Goal: Information Seeking & Learning: Learn about a topic

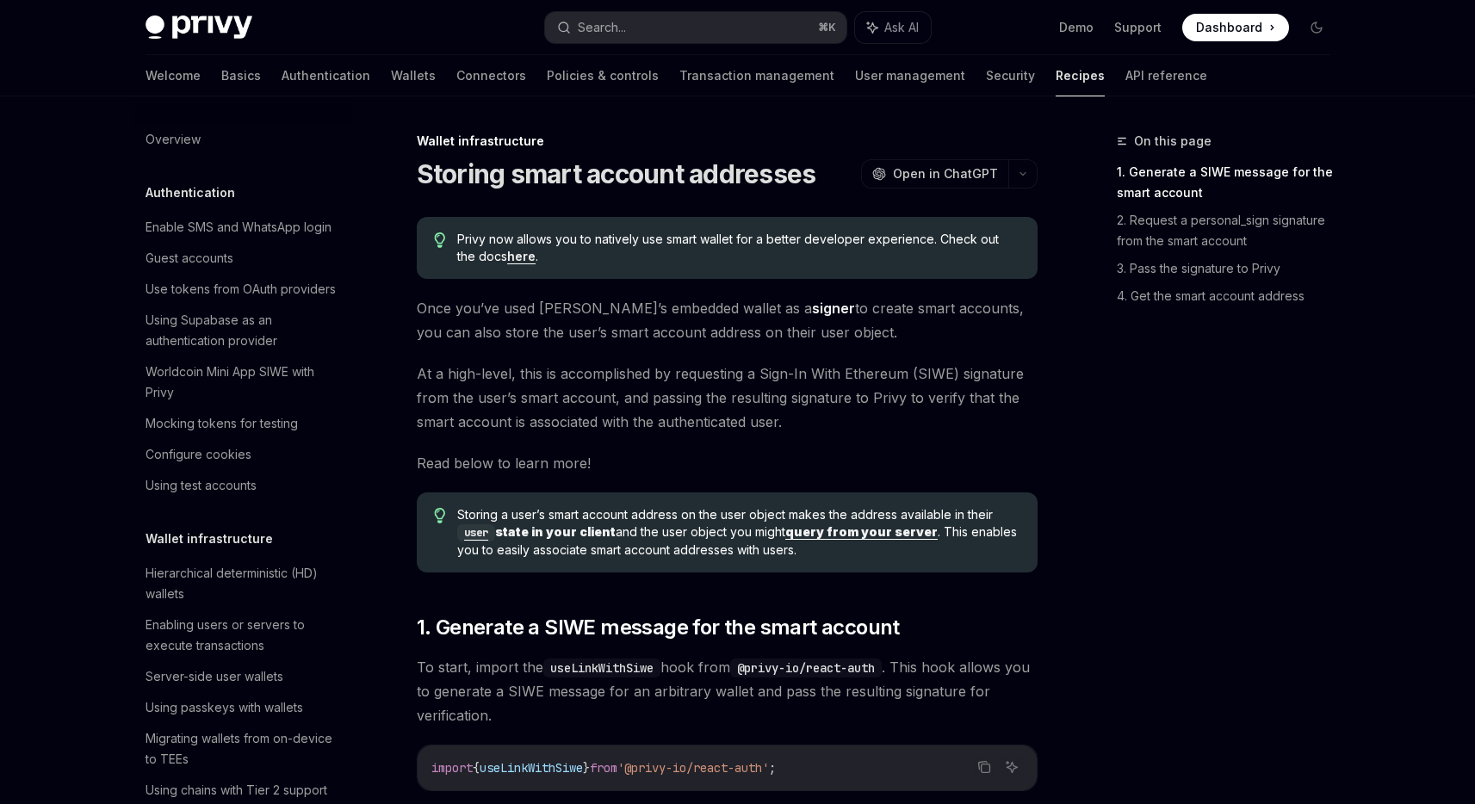
scroll to position [495, 0]
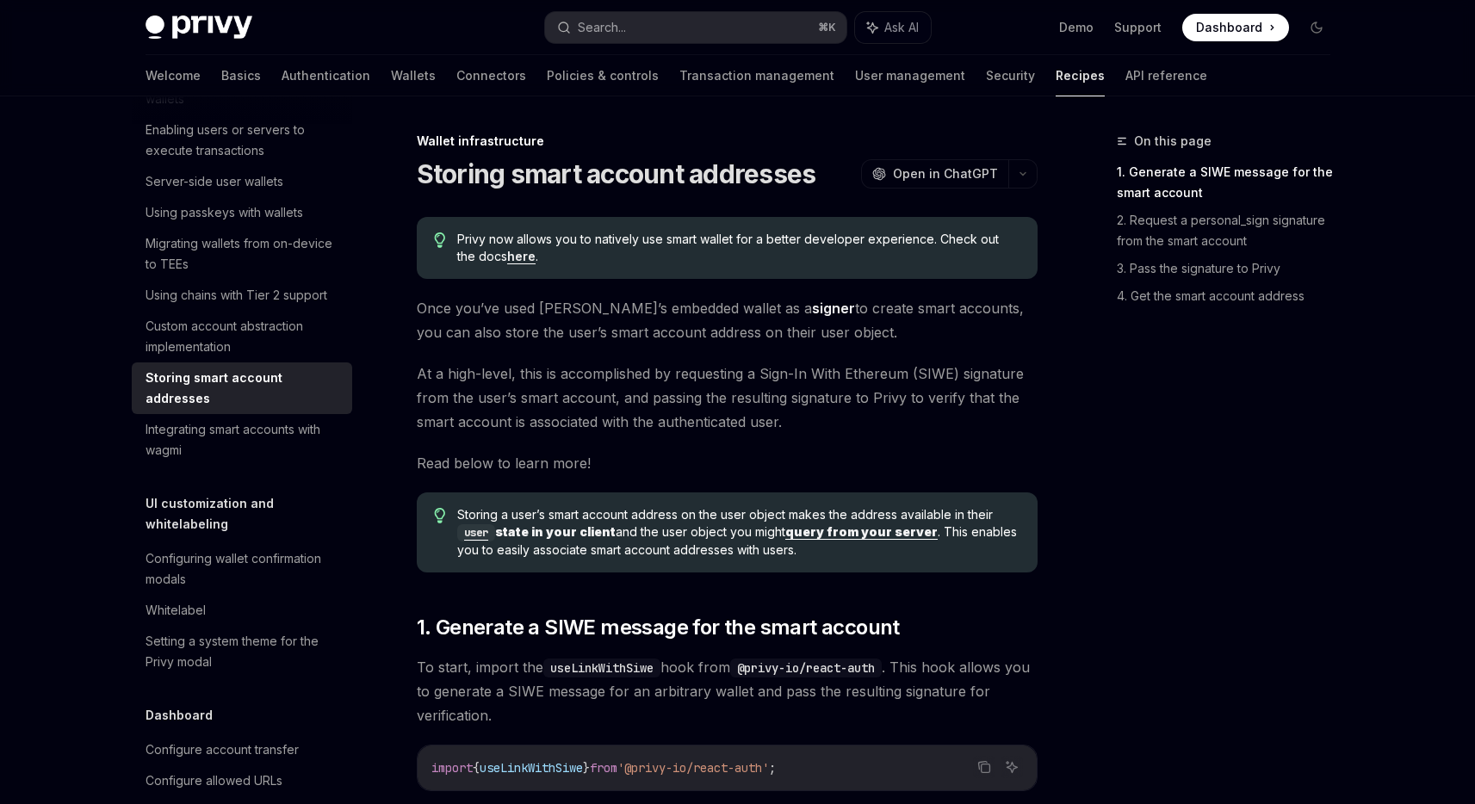
click at [778, 333] on span "Once you’ve used [PERSON_NAME]’s embedded wallet as a signer to create smart ac…" at bounding box center [727, 320] width 621 height 48
click at [667, 326] on span "Once you’ve used [PERSON_NAME]’s embedded wallet as a signer to create smart ac…" at bounding box center [727, 320] width 621 height 48
click at [668, 326] on span "Once you’ve used [PERSON_NAME]’s embedded wallet as a signer to create smart ac…" at bounding box center [727, 320] width 621 height 48
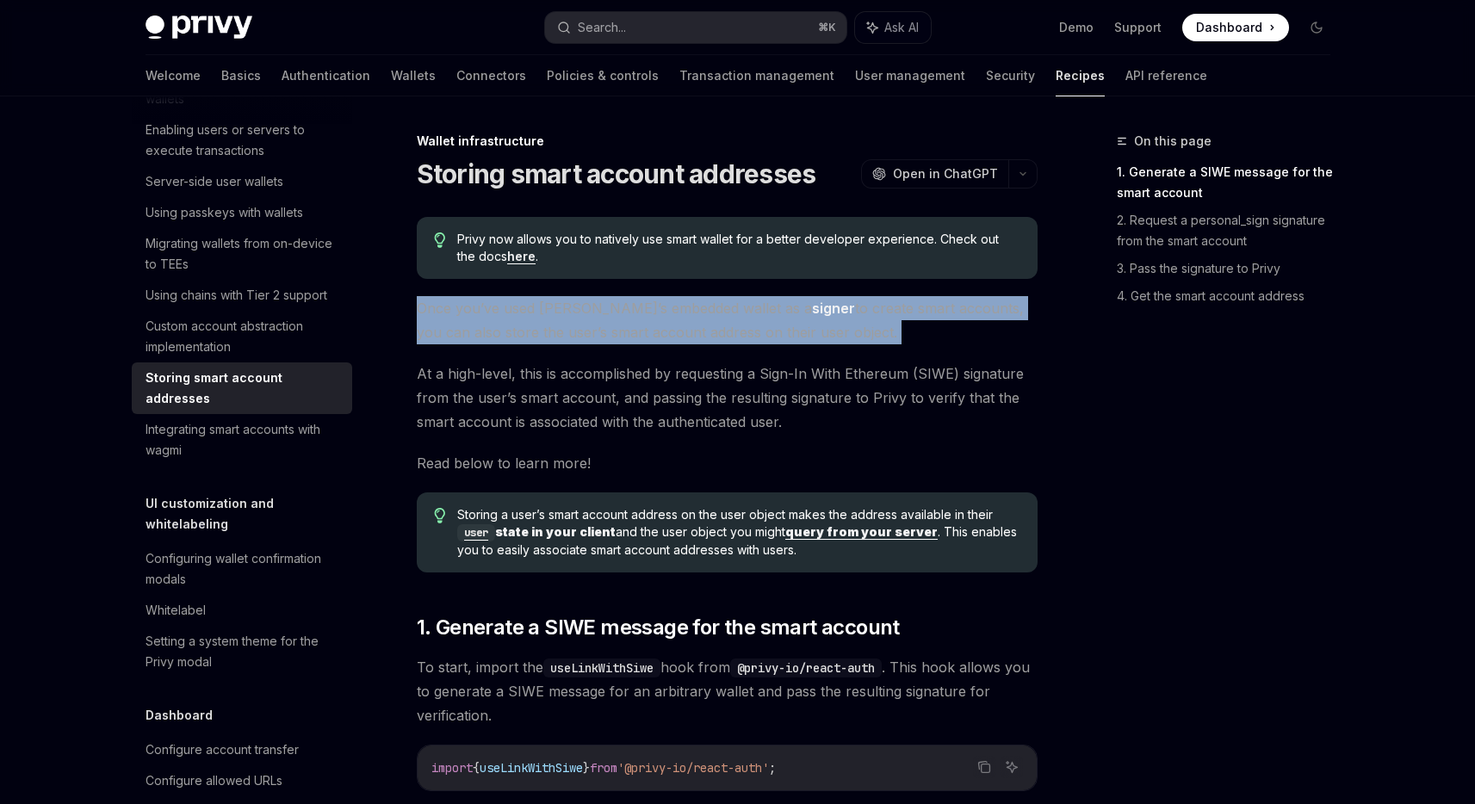
drag, startPoint x: 668, startPoint y: 326, endPoint x: 736, endPoint y: 326, distance: 68.0
click at [668, 326] on span "Once you’ve used [PERSON_NAME]’s embedded wallet as a signer to create smart ac…" at bounding box center [727, 320] width 621 height 48
click at [798, 322] on span "Once you’ve used [PERSON_NAME]’s embedded wallet as a signer to create smart ac…" at bounding box center [727, 320] width 621 height 48
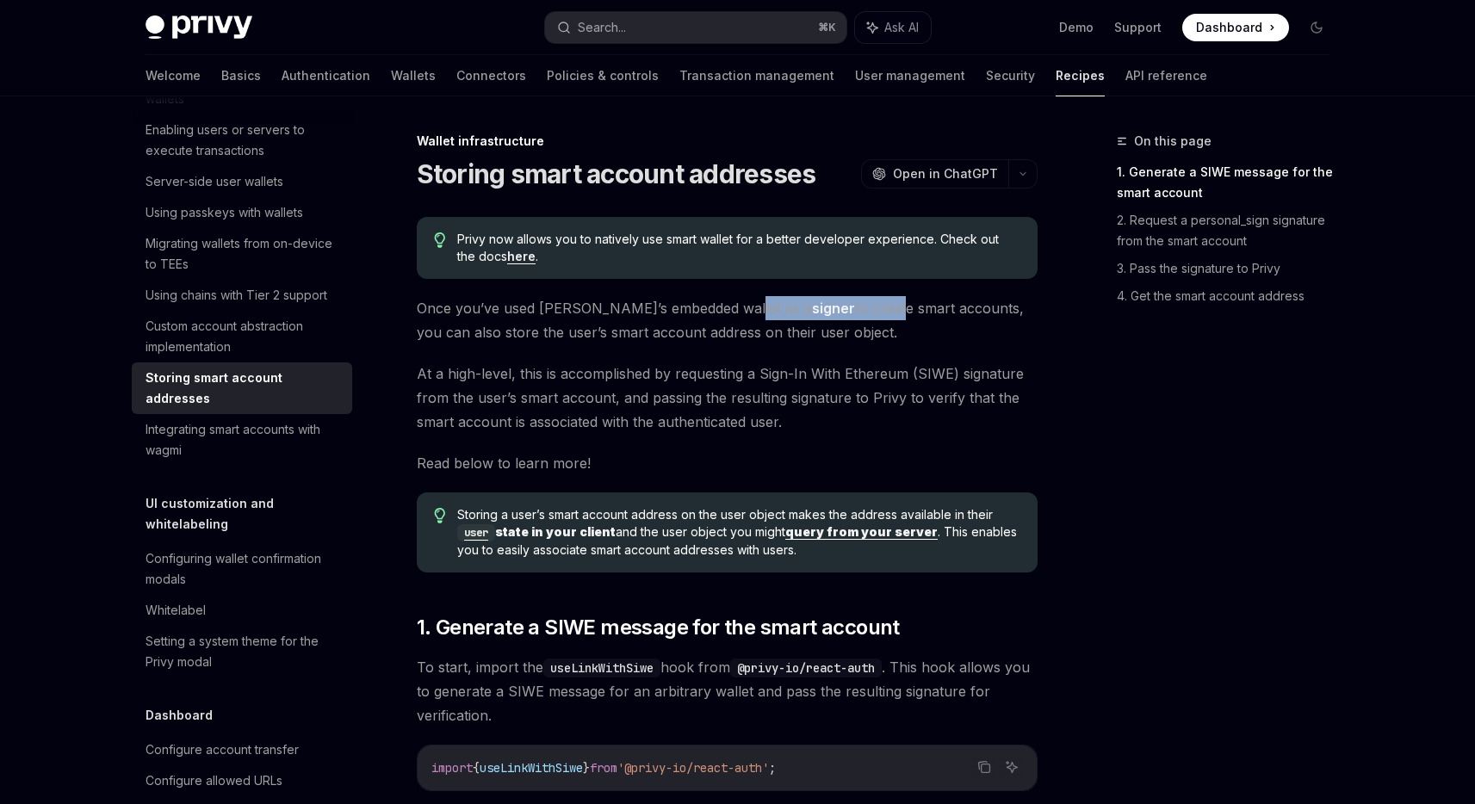
drag, startPoint x: 726, startPoint y: 309, endPoint x: 818, endPoint y: 308, distance: 92.2
click at [818, 308] on span "Once you’ve used [PERSON_NAME]’s embedded wallet as a signer to create smart ac…" at bounding box center [727, 320] width 621 height 48
click at [1033, 307] on span "Once you’ve used [PERSON_NAME]’s embedded wallet as a signer to create smart ac…" at bounding box center [727, 320] width 621 height 48
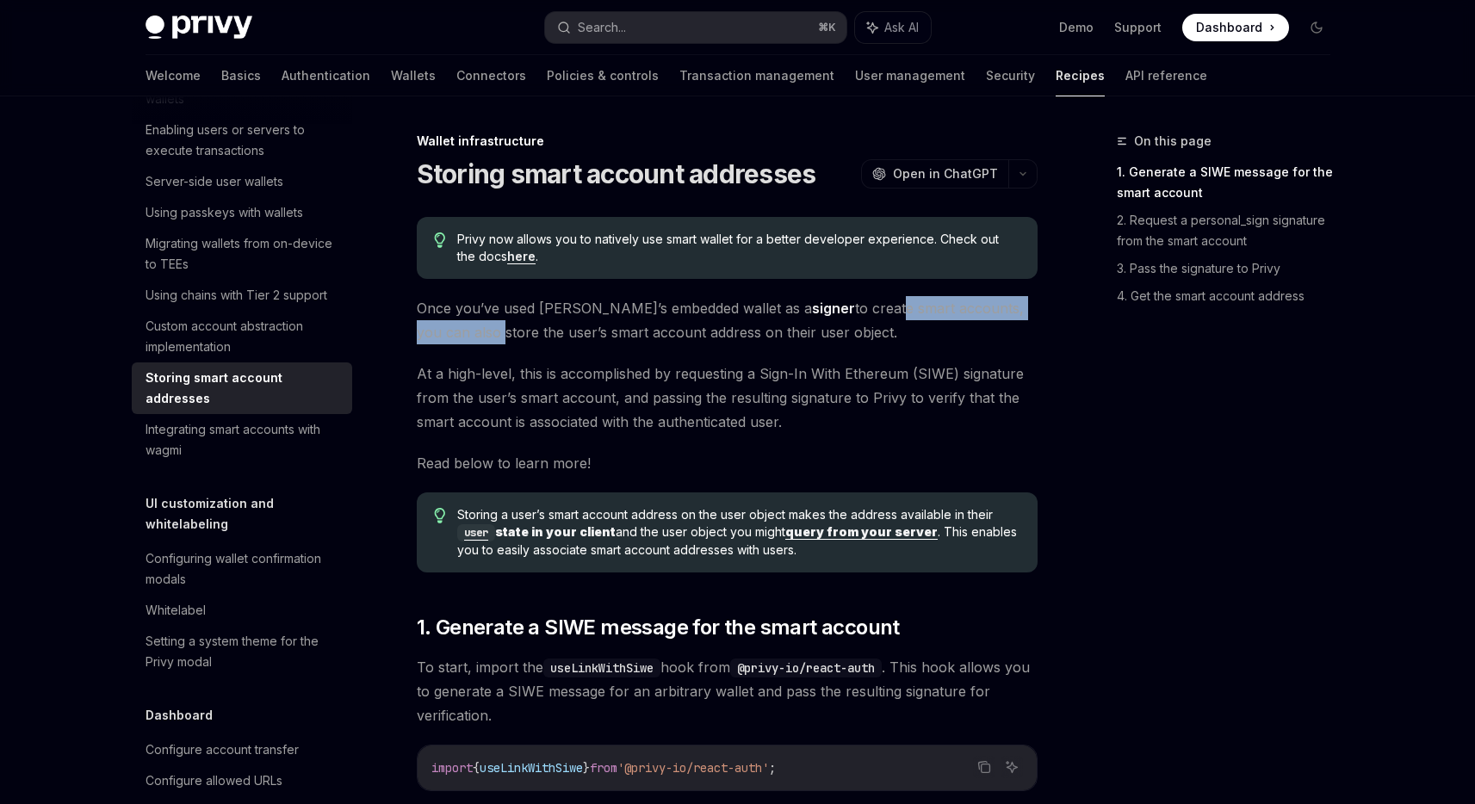
click at [1033, 307] on span "Once you’ve used [PERSON_NAME]’s embedded wallet as a signer to create smart ac…" at bounding box center [727, 320] width 621 height 48
click at [812, 314] on strong "signer" at bounding box center [833, 308] width 43 height 17
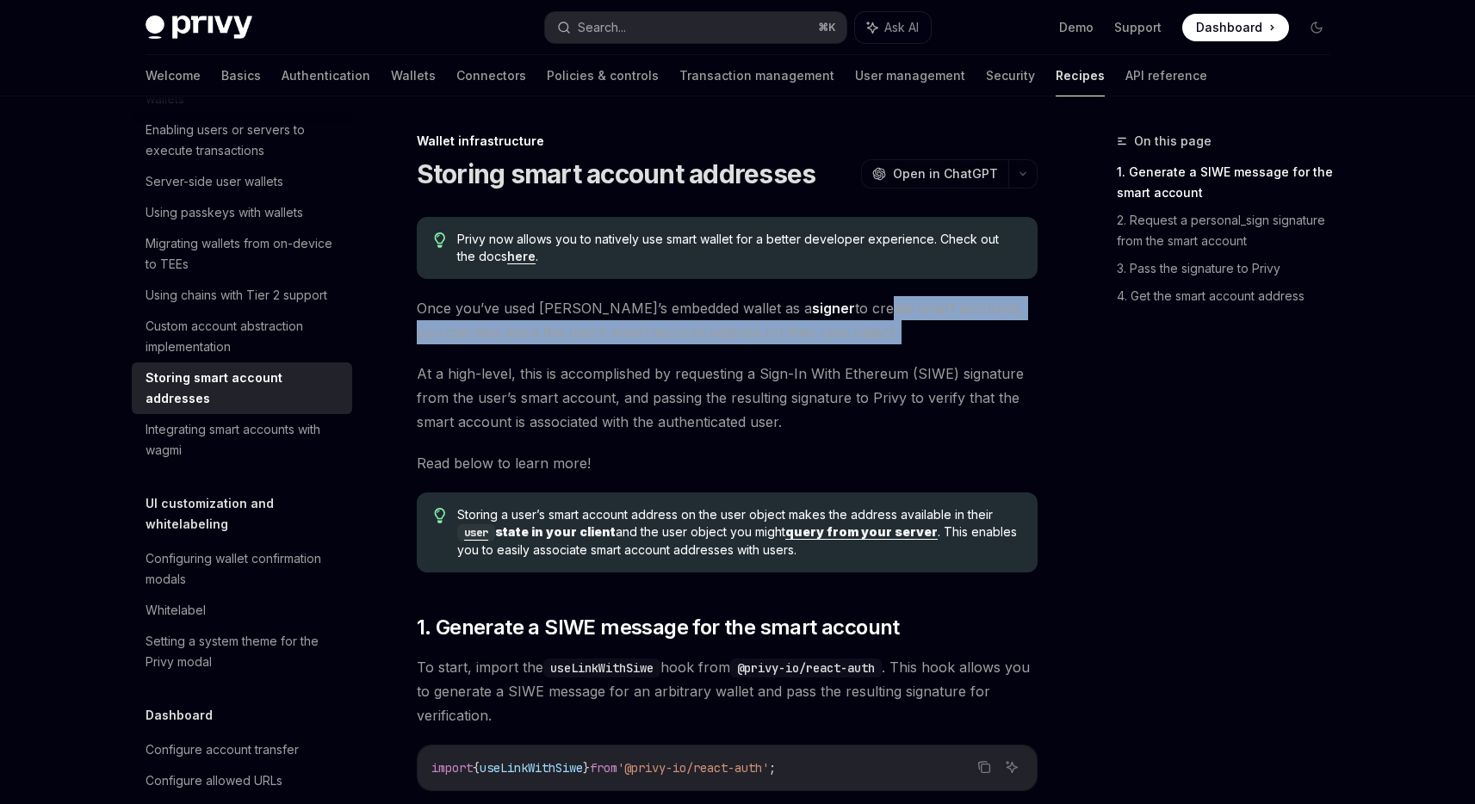
drag, startPoint x: 759, startPoint y: 327, endPoint x: 500, endPoint y: 348, distance: 260.1
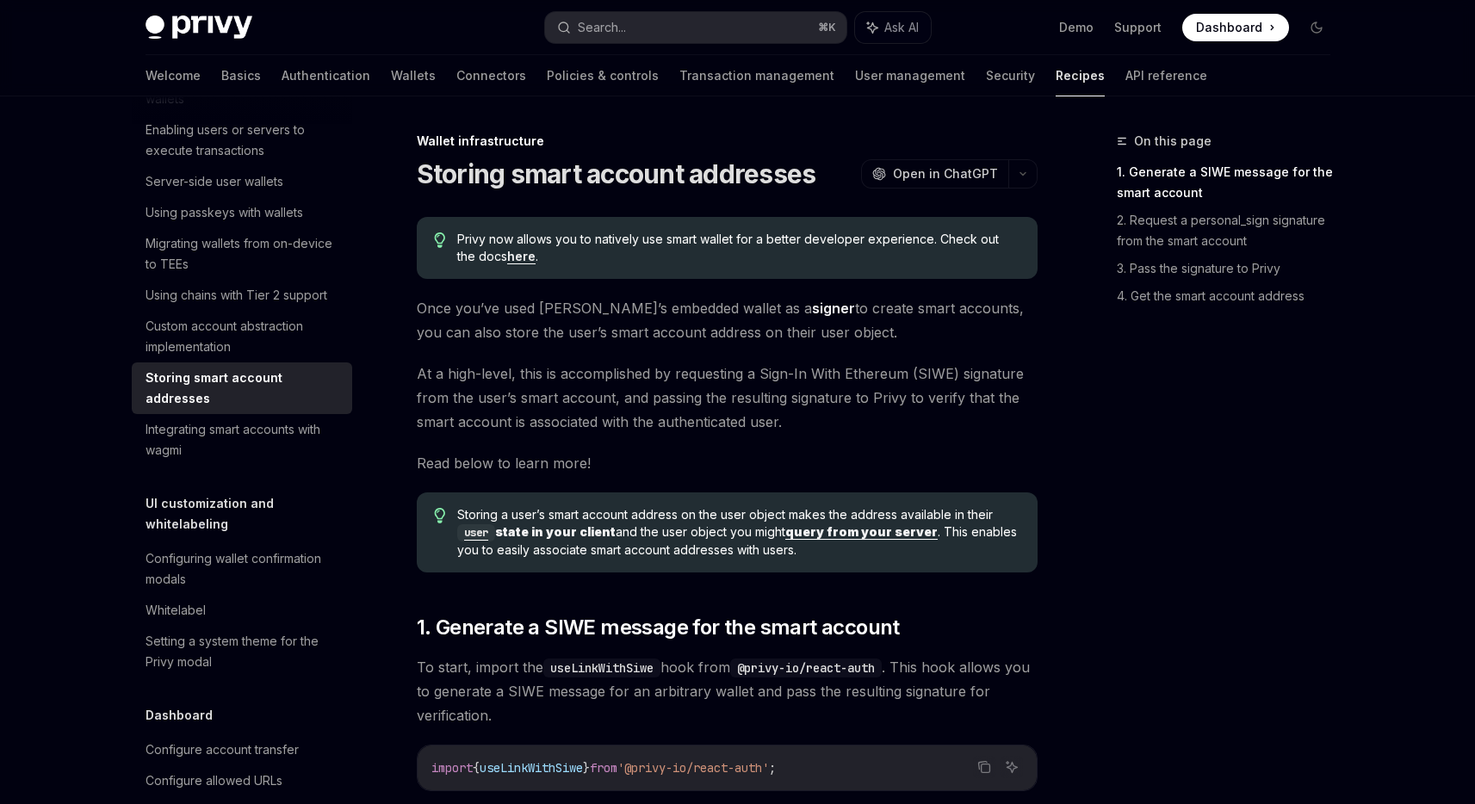
drag, startPoint x: 512, startPoint y: 343, endPoint x: 535, endPoint y: 343, distance: 23.3
click at [519, 343] on span "Once you’ve used [PERSON_NAME]’s embedded wallet as a signer to create smart ac…" at bounding box center [727, 320] width 621 height 48
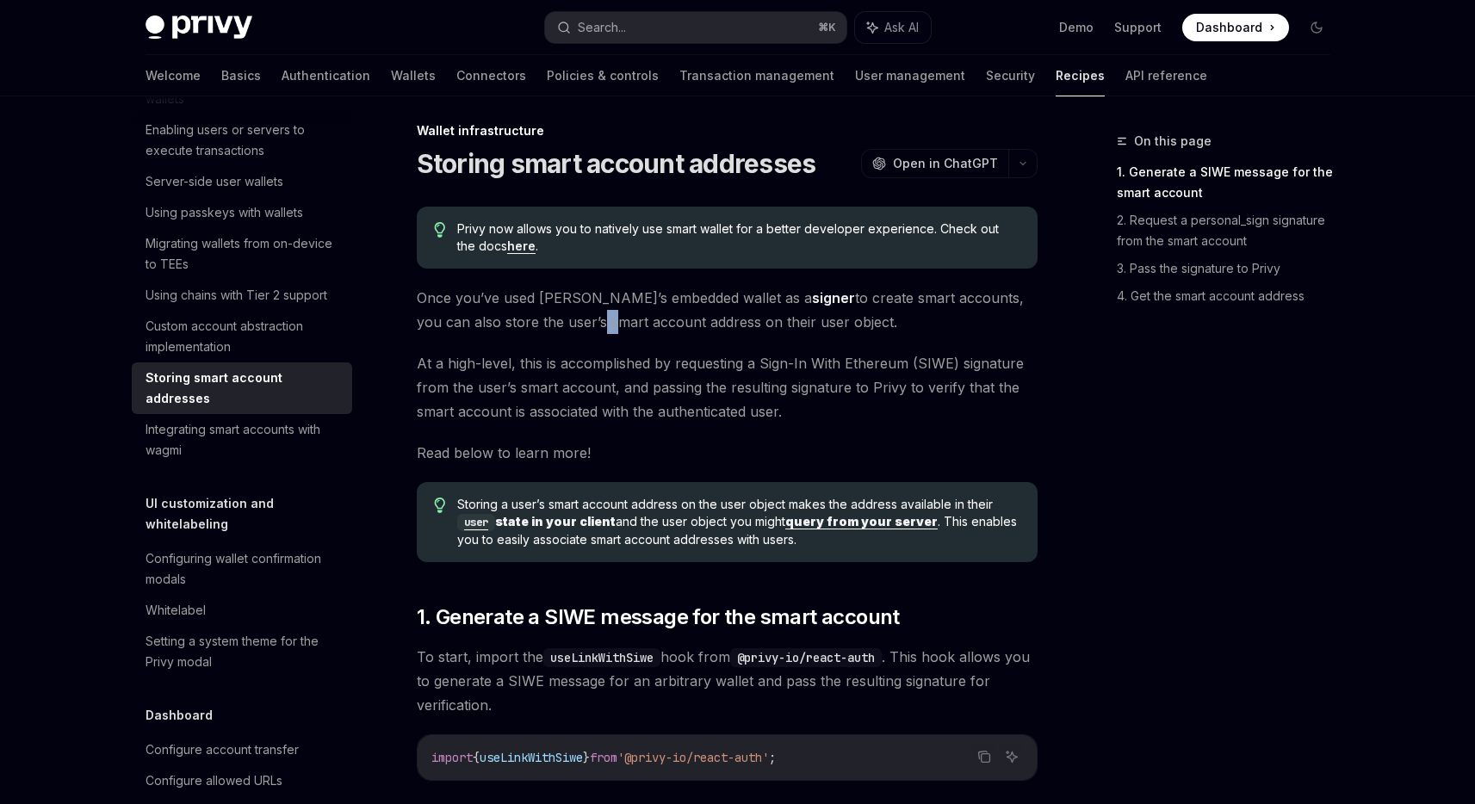
scroll to position [33, 0]
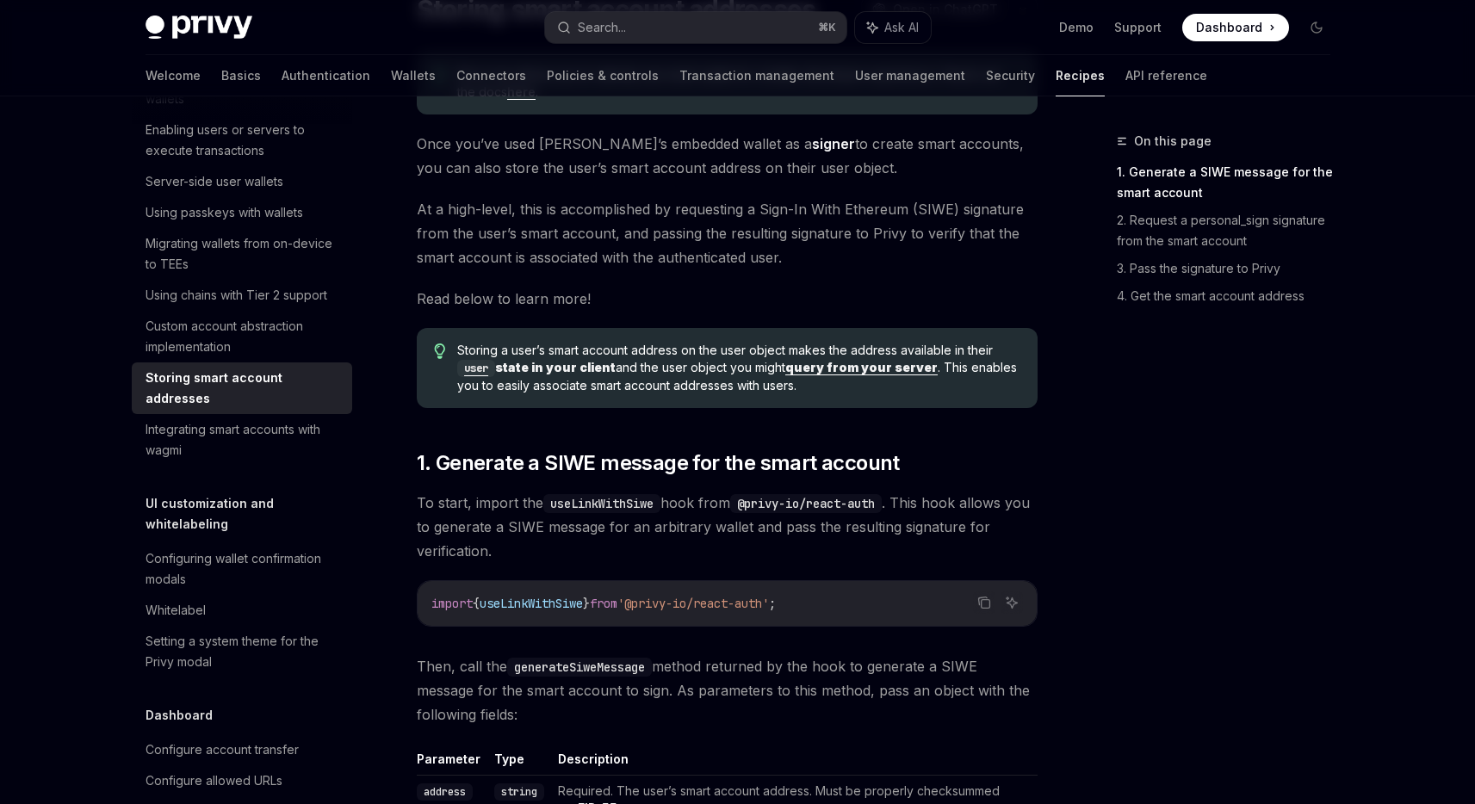
scroll to position [201, 0]
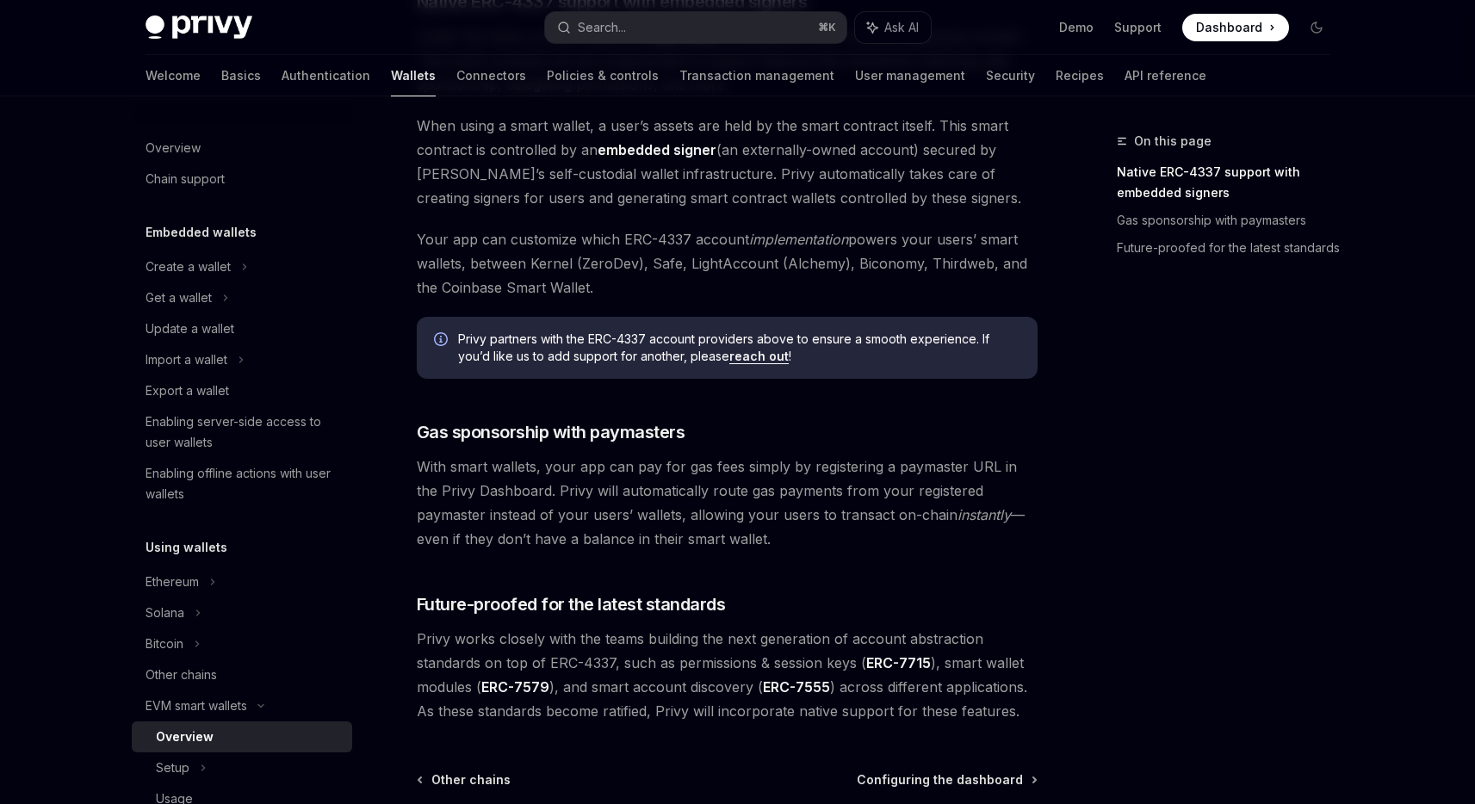
scroll to position [1258, 0]
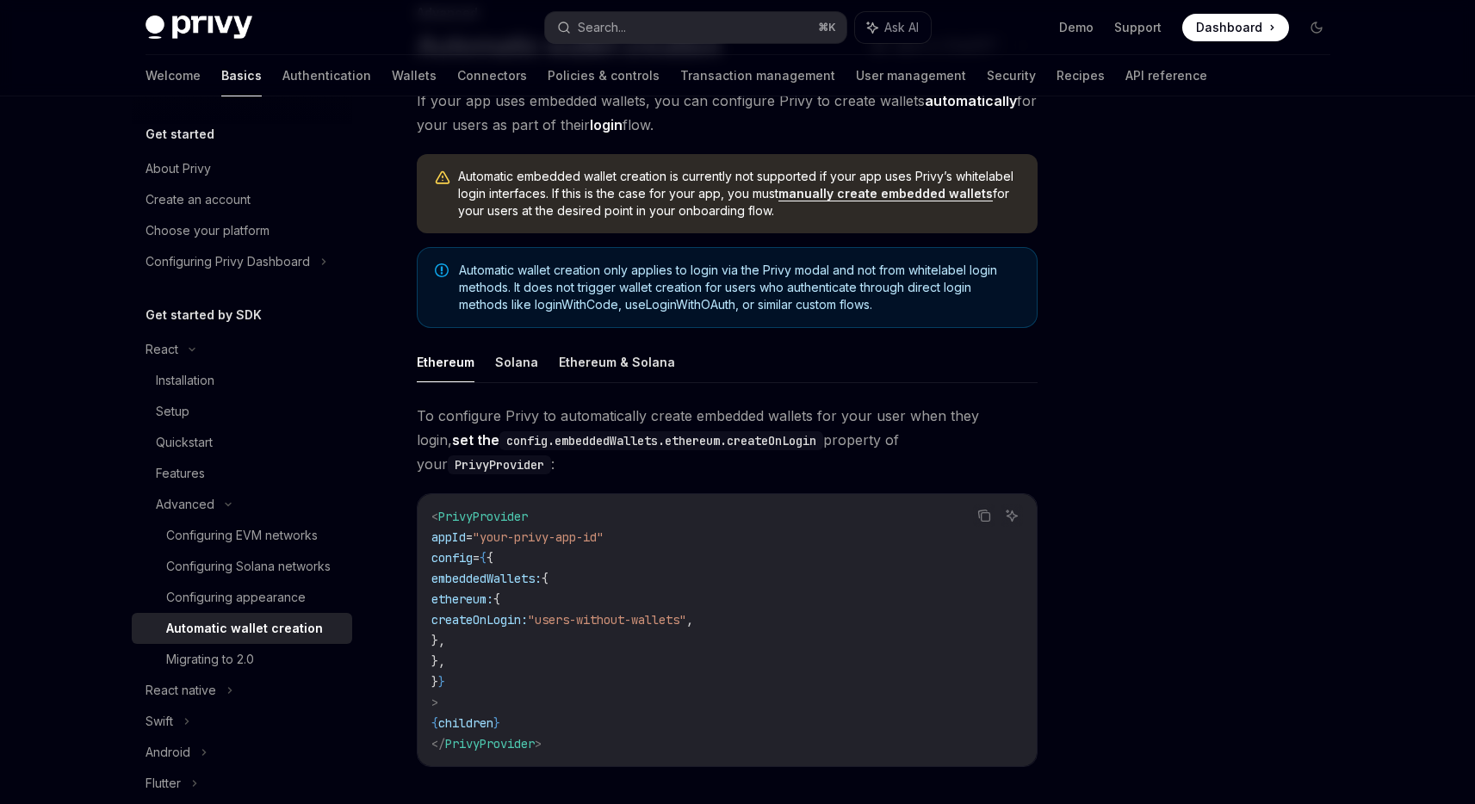
scroll to position [134, 0]
